Goal: Task Accomplishment & Management: Manage account settings

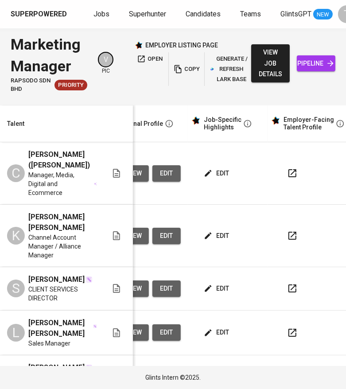
scroll to position [0, 412]
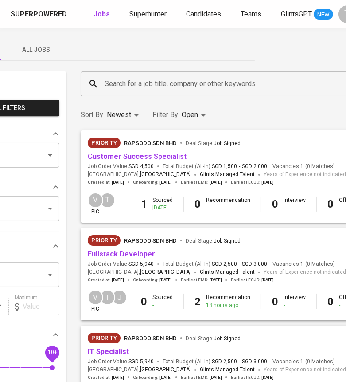
scroll to position [0, 81]
click at [136, 258] on link "Fullstack Developer" at bounding box center [120, 254] width 67 height 8
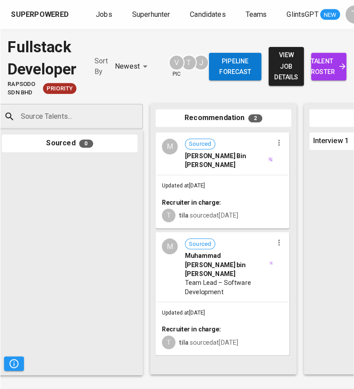
scroll to position [0, 12]
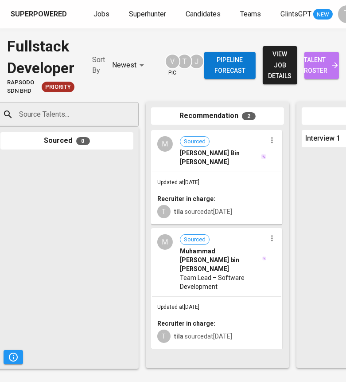
click at [322, 63] on span "talent roster" at bounding box center [322, 66] width 20 height 22
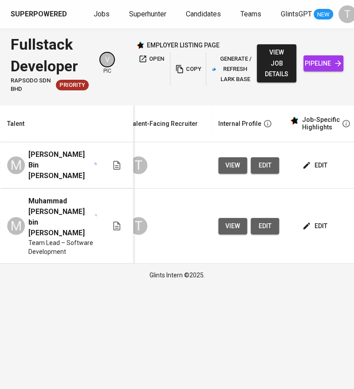
scroll to position [0, 314]
click at [316, 165] on span "edit" at bounding box center [315, 165] width 24 height 11
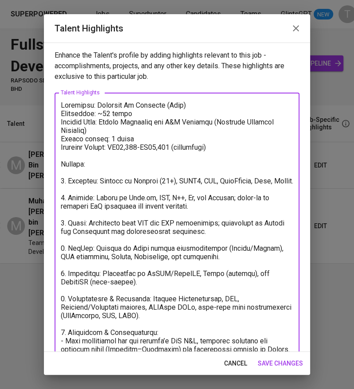
scroll to position [236, 0]
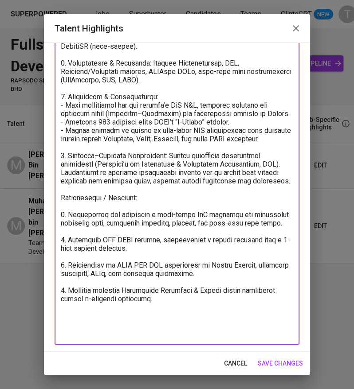
drag, startPoint x: 60, startPoint y: 105, endPoint x: 267, endPoint y: 386, distance: 349.5
click at [267, 381] on div "Talent Highlights Enhance the Talent's profile by adding highlights relevant to…" at bounding box center [177, 194] width 354 height 389
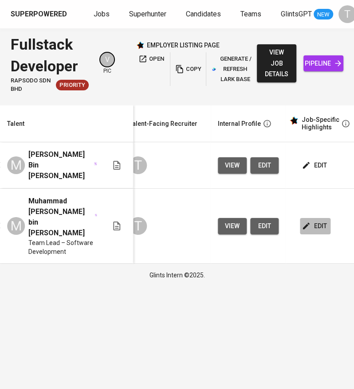
click at [317, 221] on span "edit" at bounding box center [315, 226] width 24 height 11
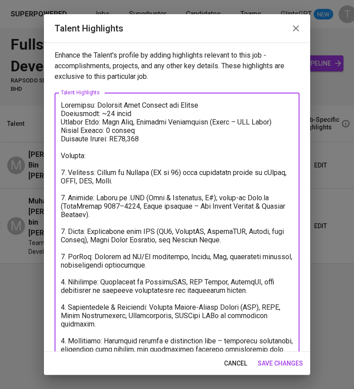
scroll to position [93, 0]
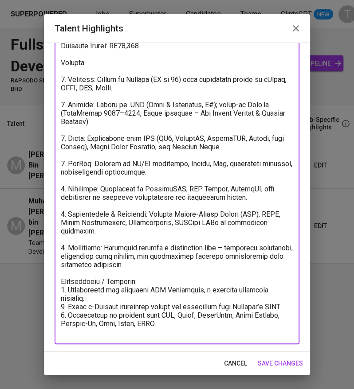
drag, startPoint x: 60, startPoint y: 102, endPoint x: 284, endPoint y: 405, distance: 376.0
click at [284, 287] on html "Superpowered Jobs Superhunter Candidates Teams GlintsGPT NEW T Fullstack Develo…" at bounding box center [177, 143] width 354 height 287
